Goal: Task Accomplishment & Management: Manage account settings

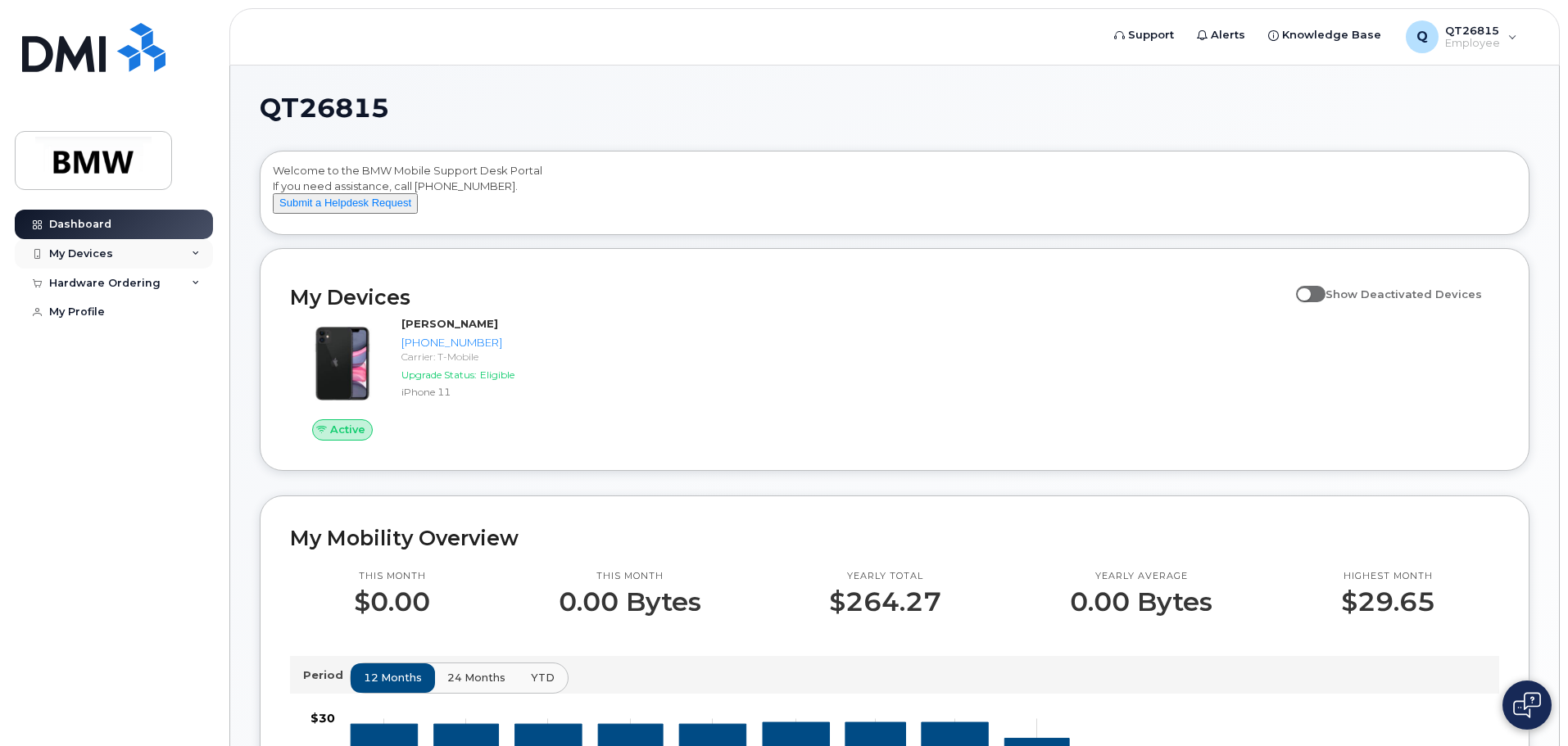
click at [196, 251] on icon at bounding box center [195, 253] width 8 height 8
click at [173, 546] on div "Dashboard My Devices Add Device 864-325-4953 (Leticia Cureton) 864-678-0110 (MI…" at bounding box center [116, 466] width 202 height 512
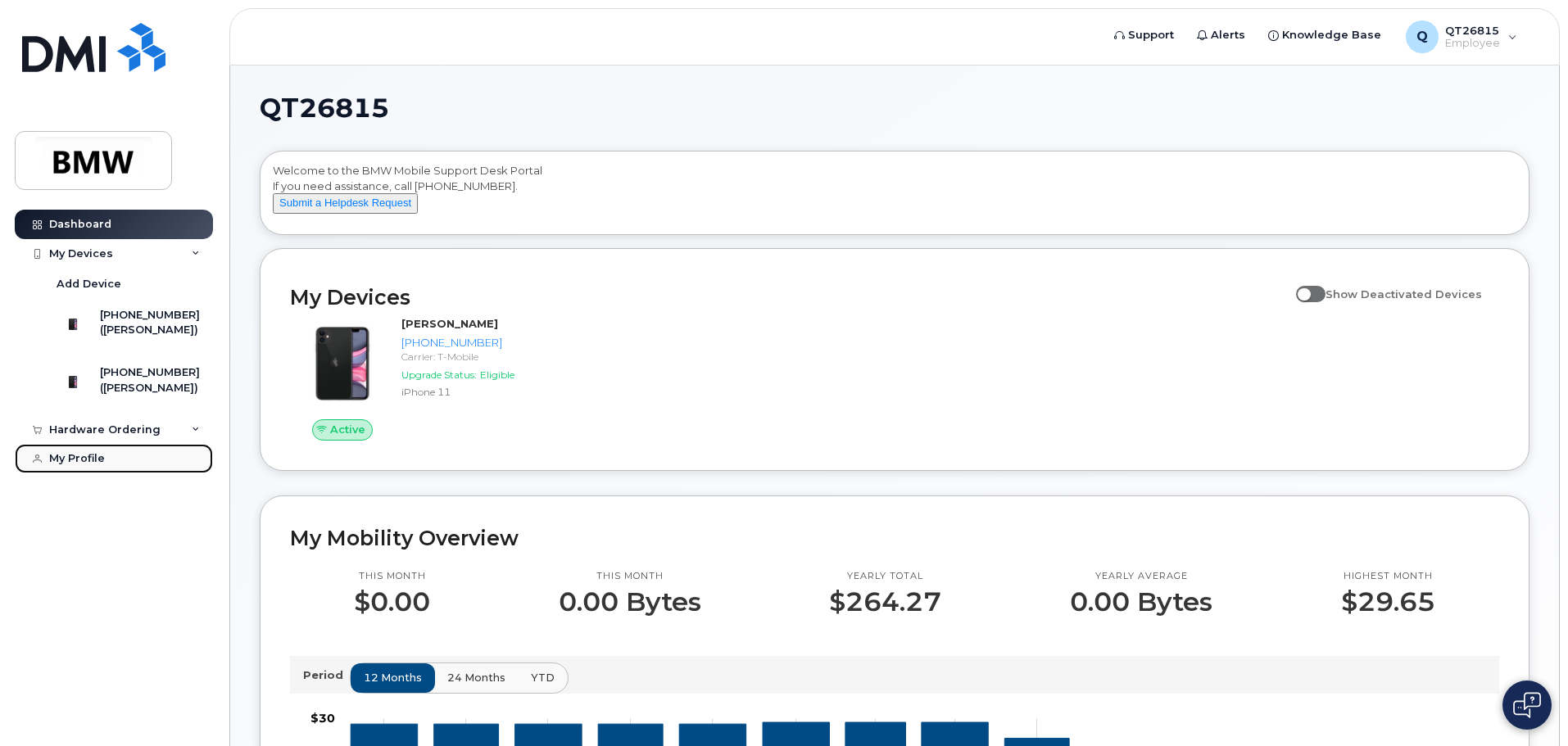
click at [97, 465] on div "My Profile" at bounding box center [76, 458] width 56 height 13
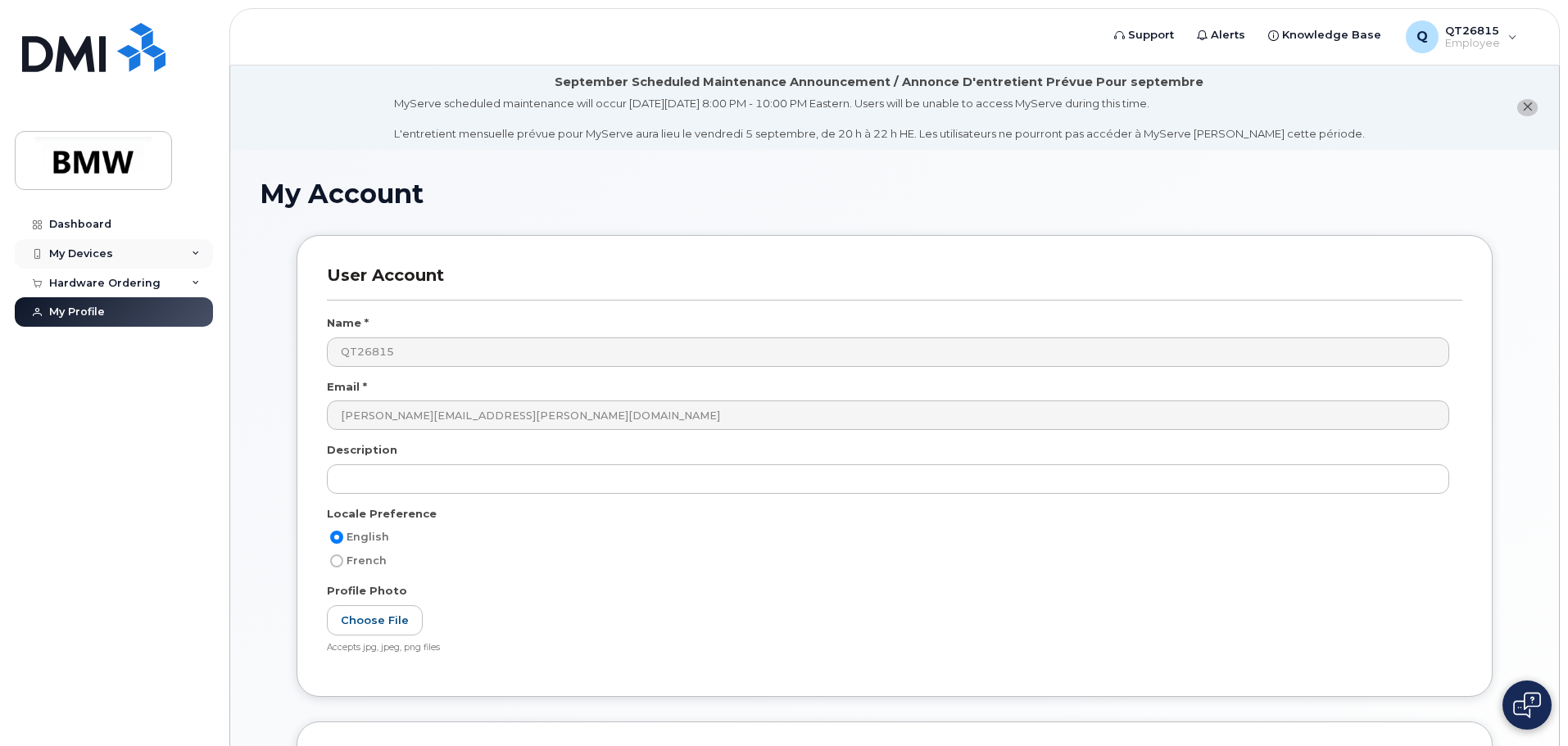
click at [197, 253] on icon at bounding box center [195, 253] width 8 height 8
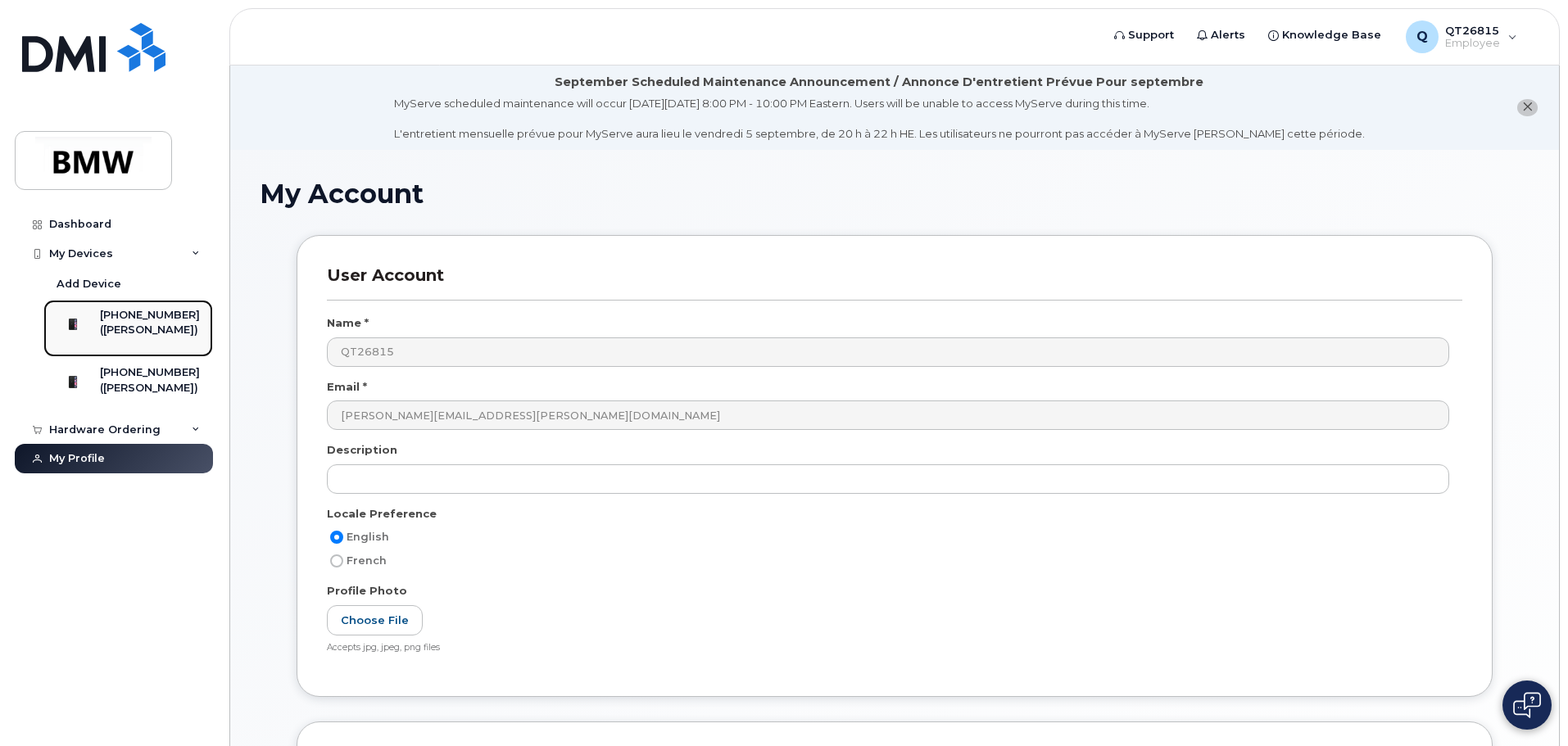
click at [147, 330] on div "([PERSON_NAME])" at bounding box center [150, 330] width 100 height 15
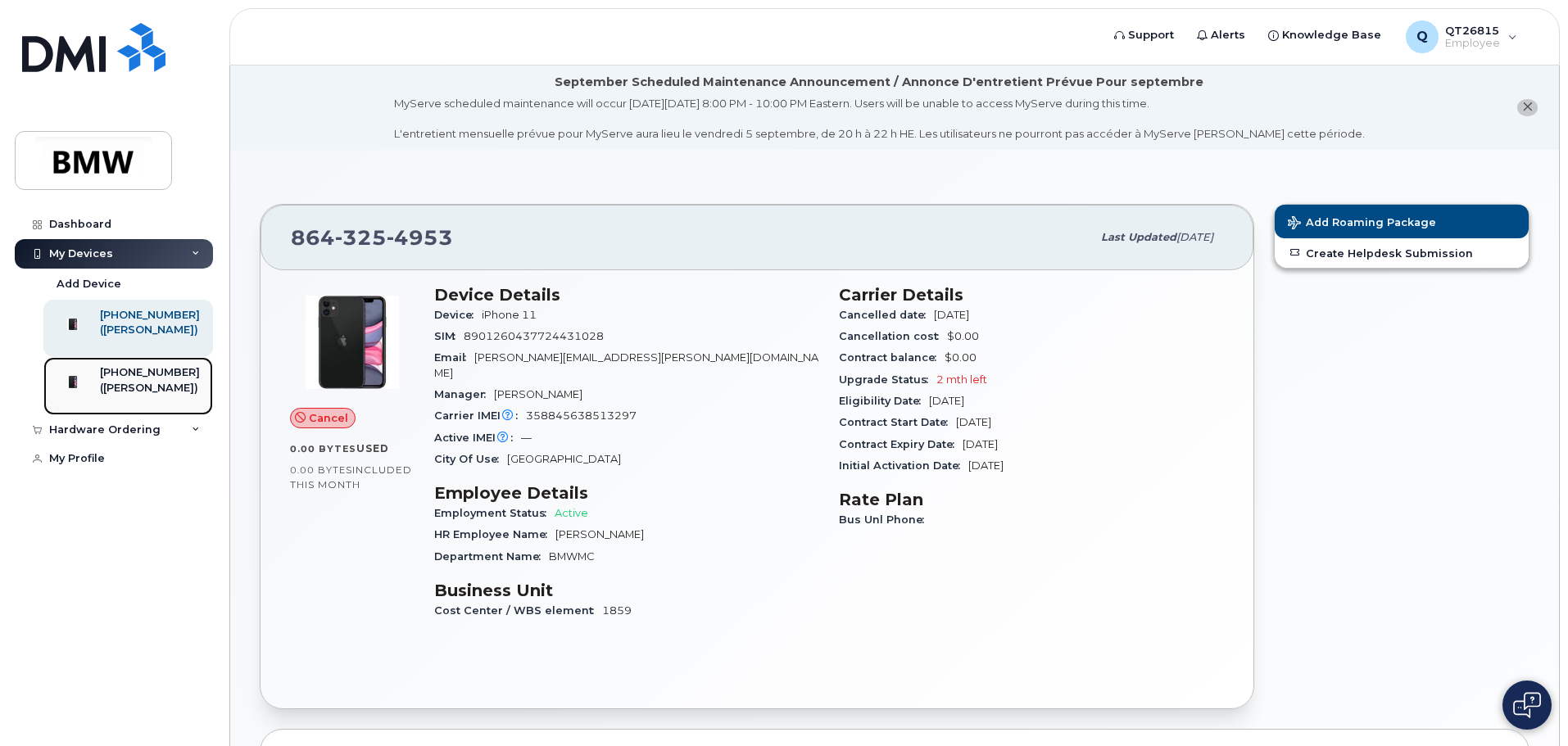
click at [168, 380] on div "[PHONE_NUMBER]" at bounding box center [150, 372] width 100 height 15
